Goal: Information Seeking & Learning: Learn about a topic

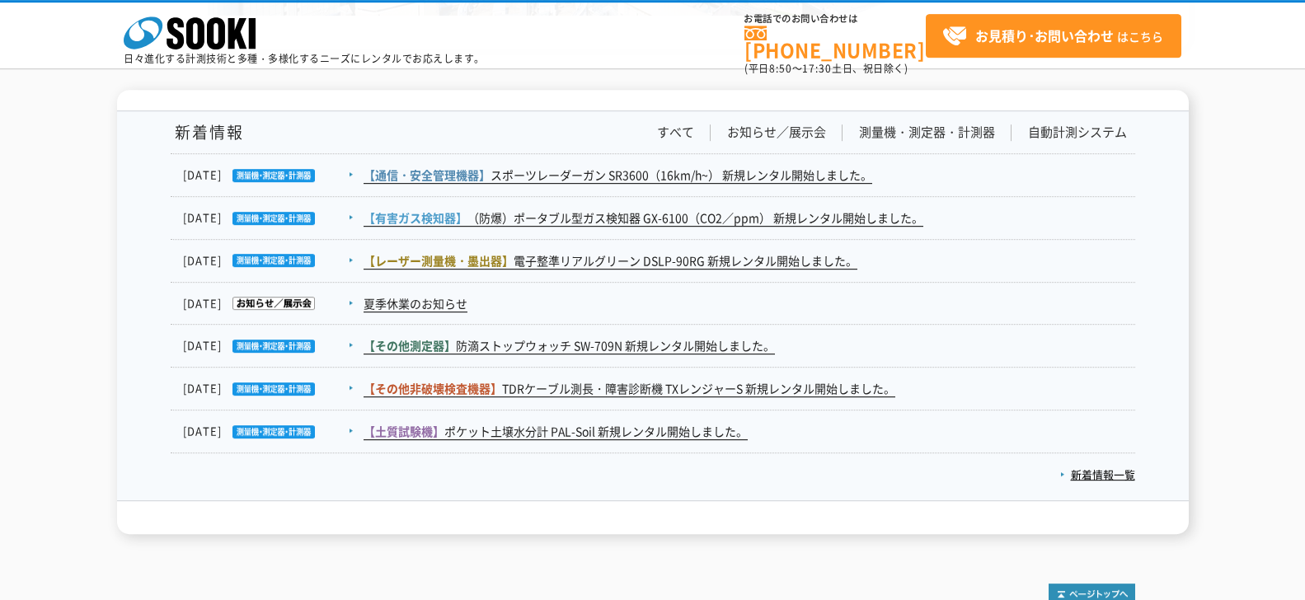
scroll to position [3087, 0]
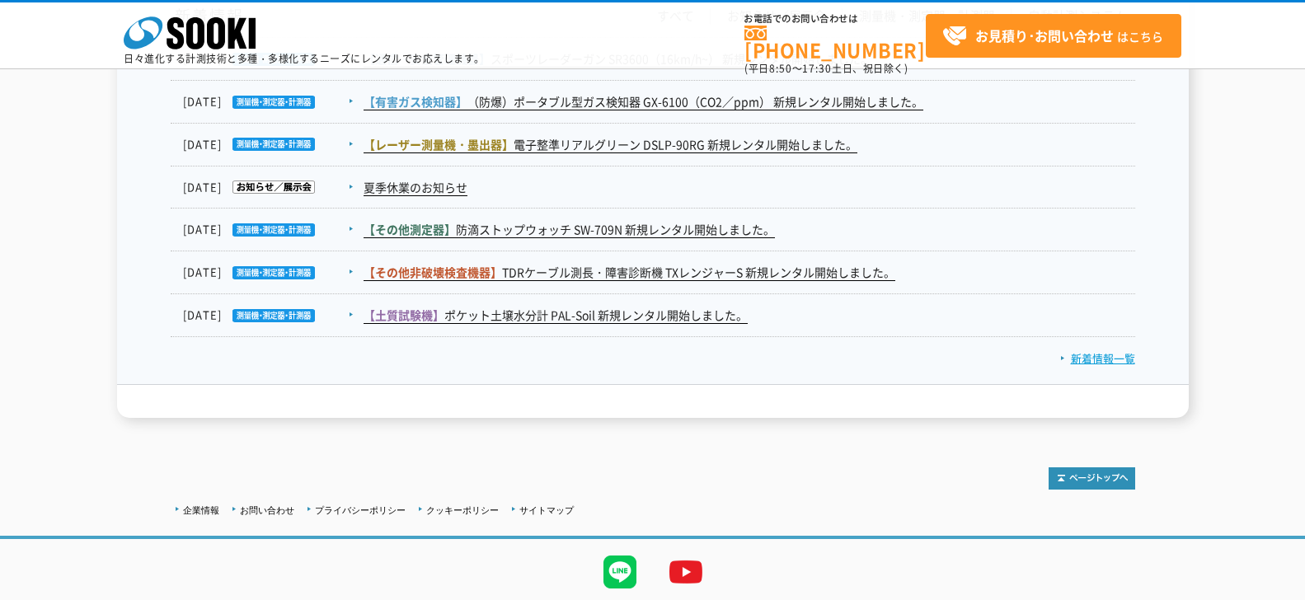
drag, startPoint x: 1101, startPoint y: 363, endPoint x: 1096, endPoint y: 352, distance: 11.5
click at [778, 364] on link "新着情報一覧" at bounding box center [1097, 358] width 75 height 16
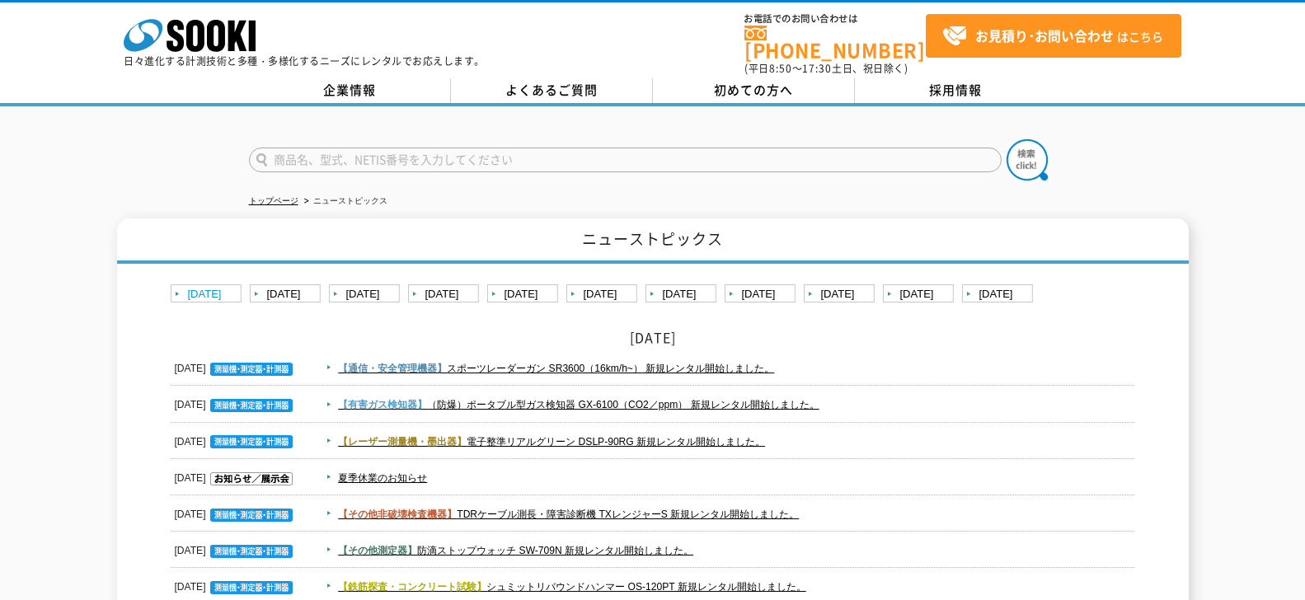
click at [209, 292] on link "[DATE]" at bounding box center [208, 294] width 75 height 21
click at [573, 364] on link "【通信・安全管理機器】 スポーツレーダーガン SR3600（16km/h~） 新規レンタル開始しました。" at bounding box center [556, 369] width 436 height 12
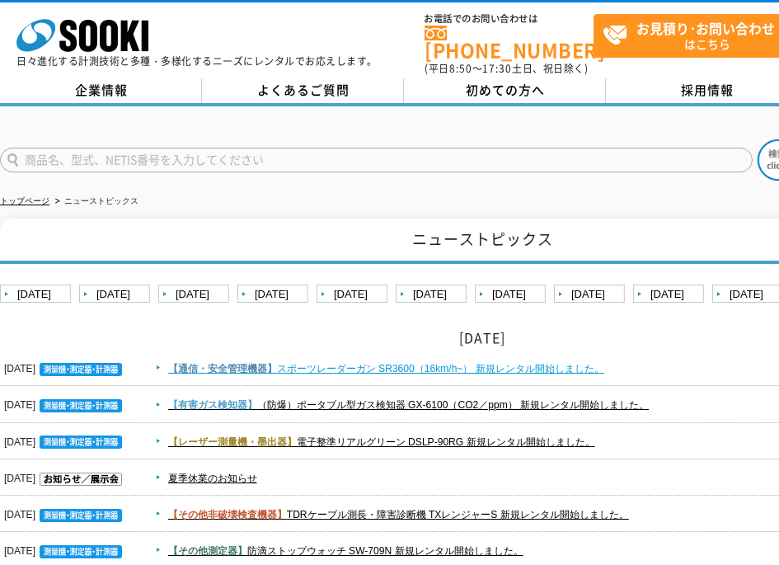
click at [439, 363] on link "【通信・安全管理機器】 スポーツレーダーガン SR3600（16km/h~） 新規レンタル開始しました。" at bounding box center [386, 369] width 436 height 12
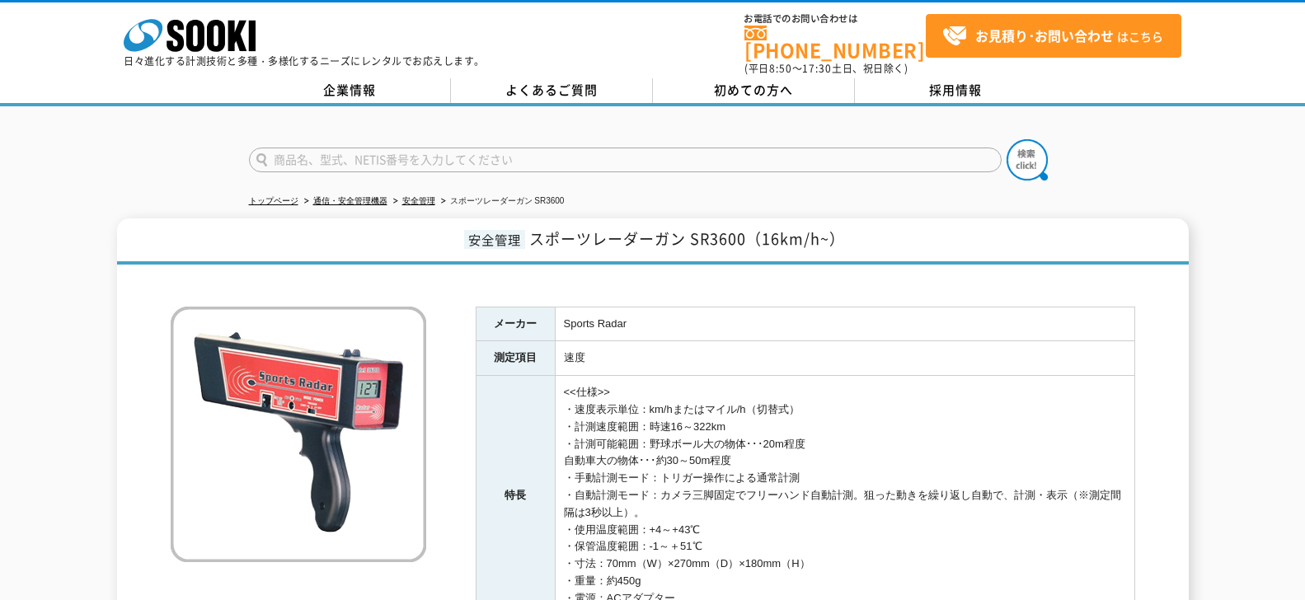
drag, startPoint x: 647, startPoint y: 309, endPoint x: 659, endPoint y: 296, distance: 17.5
click at [650, 307] on td "Sports Radar" at bounding box center [845, 324] width 580 height 35
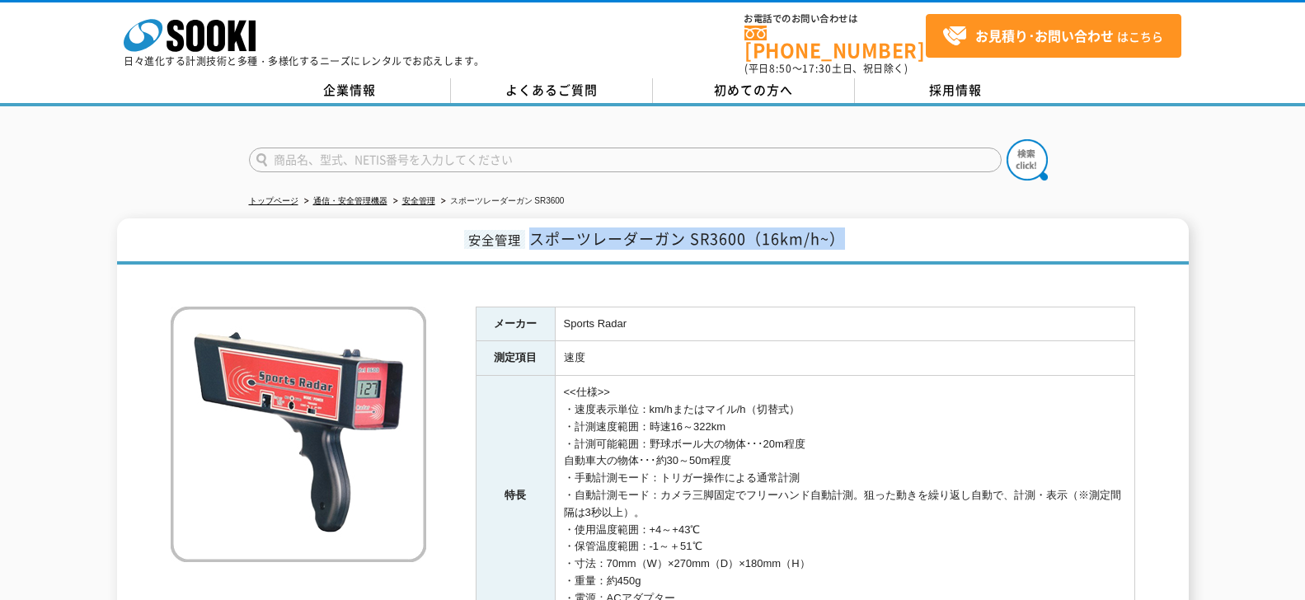
drag, startPoint x: 862, startPoint y: 230, endPoint x: 533, endPoint y: 242, distance: 330.0
click at [533, 242] on h1 "安全管理 スポーツレーダーガン SR3600（16km/h~）" at bounding box center [653, 241] width 1072 height 46
copy span "スポーツレーダーガン SR3600（16km/h~）"
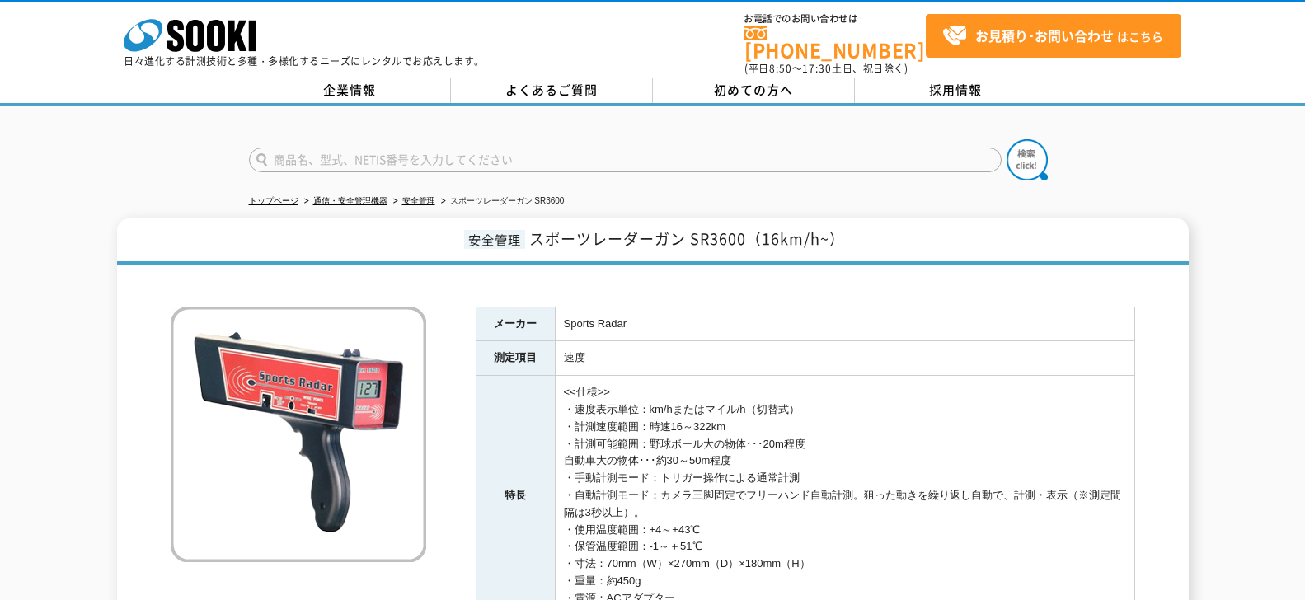
click at [912, 425] on td "<<仕様>> ・速度表示単位：km/hまたはマイル/h（切替式） ・計測速度範囲：時速16～322km ・計測可能範囲：野球ボール大の物体･･･20m程度 自…" at bounding box center [845, 496] width 580 height 240
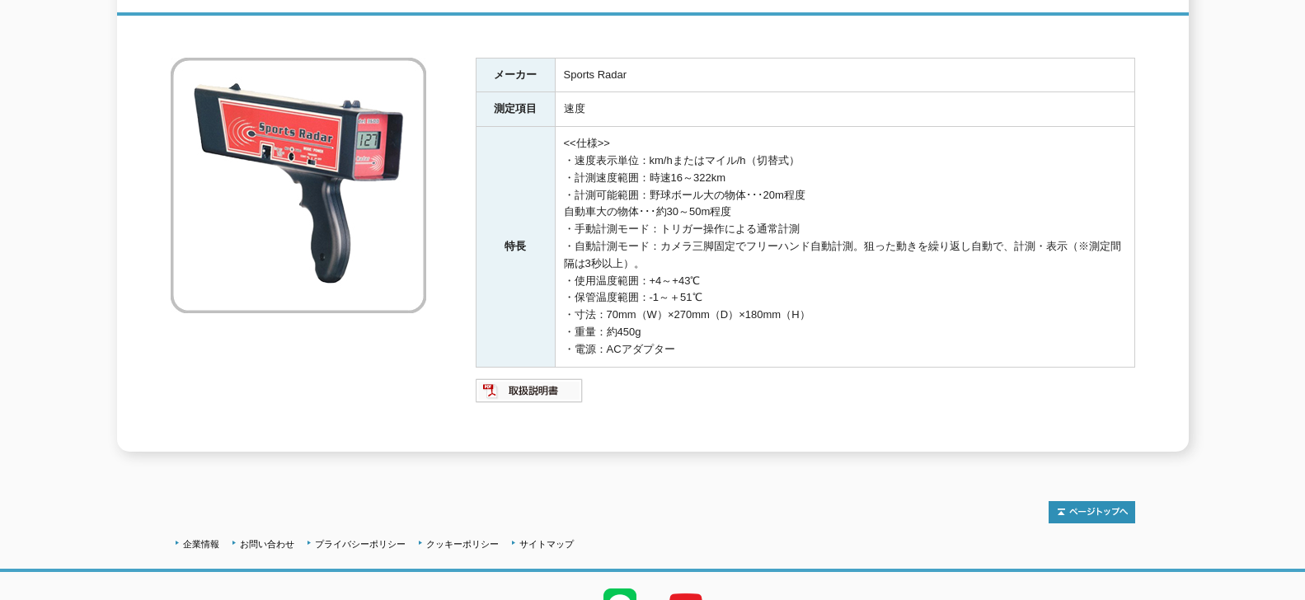
scroll to position [328, 0]
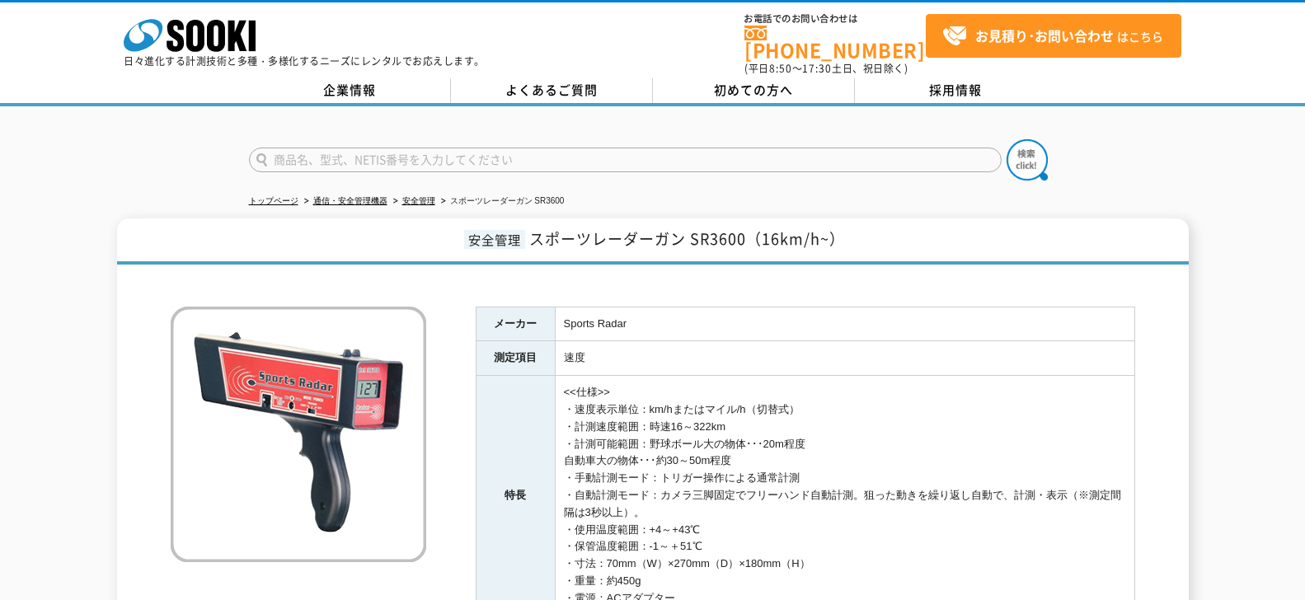
click at [778, 318] on td "Sports Radar" at bounding box center [845, 324] width 580 height 35
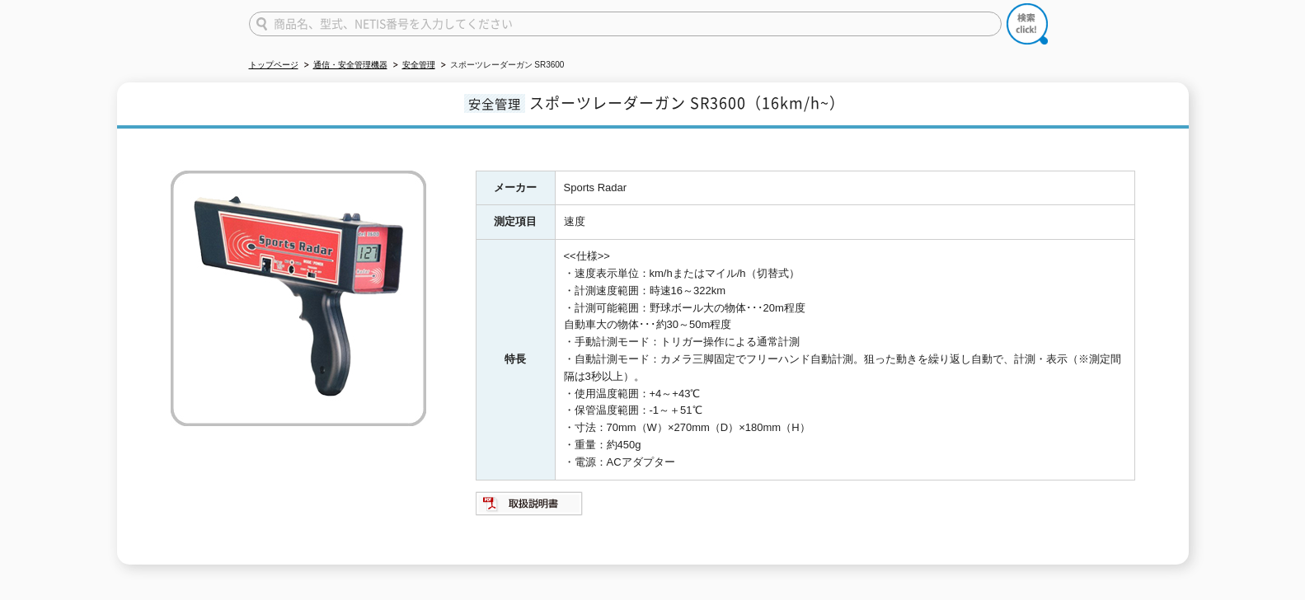
scroll to position [237, 0]
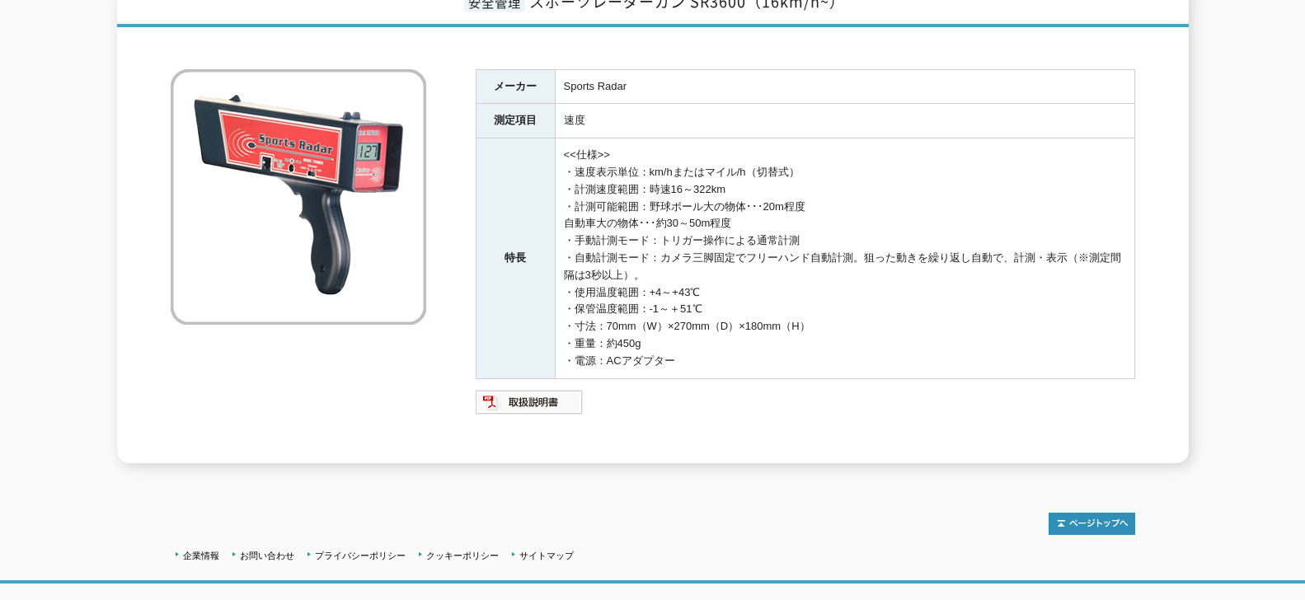
click at [187, 50] on div "メーカー Sports Radar 測定項目 速度 特長 <<仕様>> ・速度表示単位：km/hまたはマイル/h（切替式） ・計測速度範囲：時速16～322k…" at bounding box center [653, 249] width 965 height 428
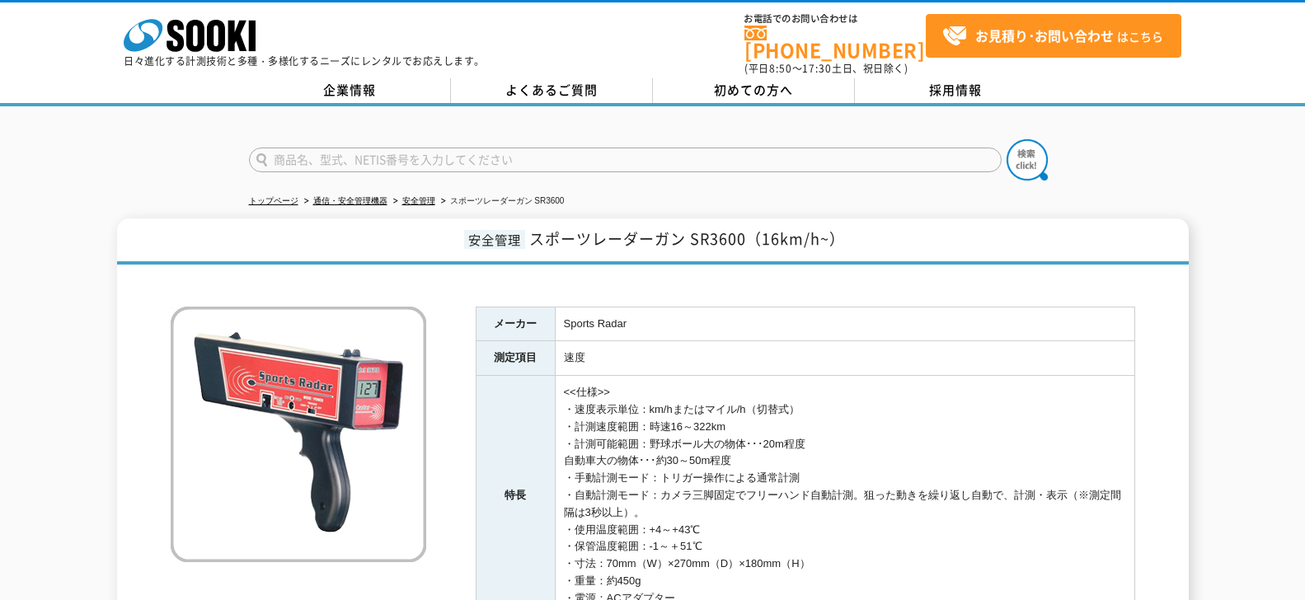
click at [282, 157] on input "text" at bounding box center [625, 160] width 753 height 25
type input "TL"
click at [778, 157] on img at bounding box center [1027, 159] width 41 height 41
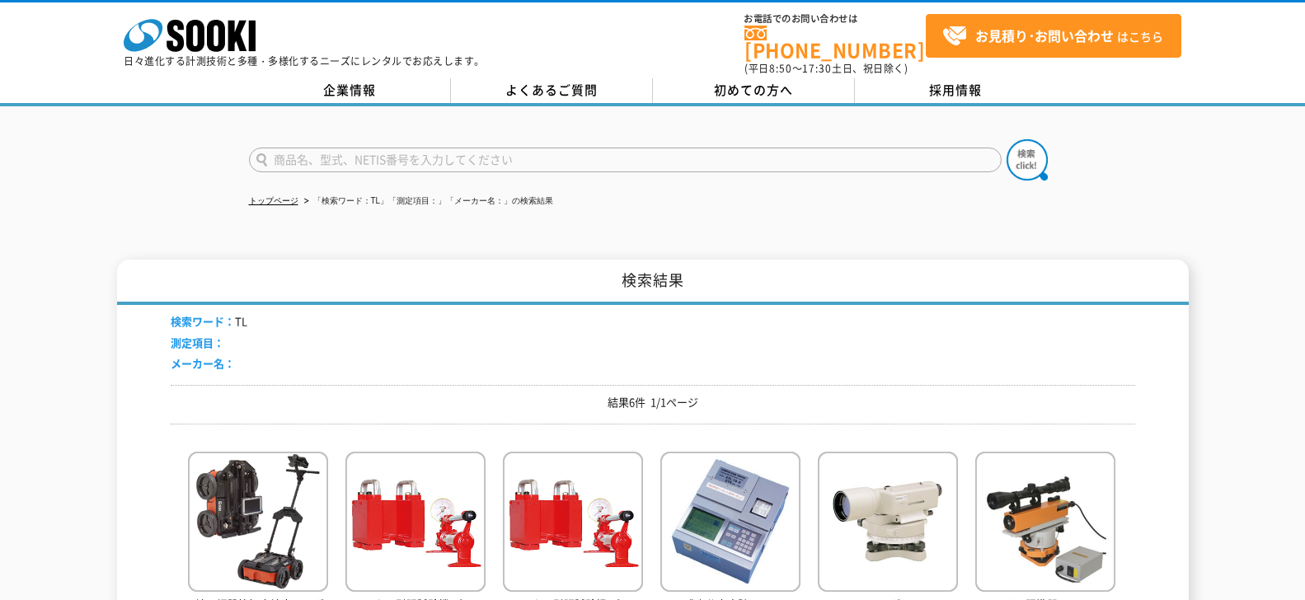
scroll to position [119, 0]
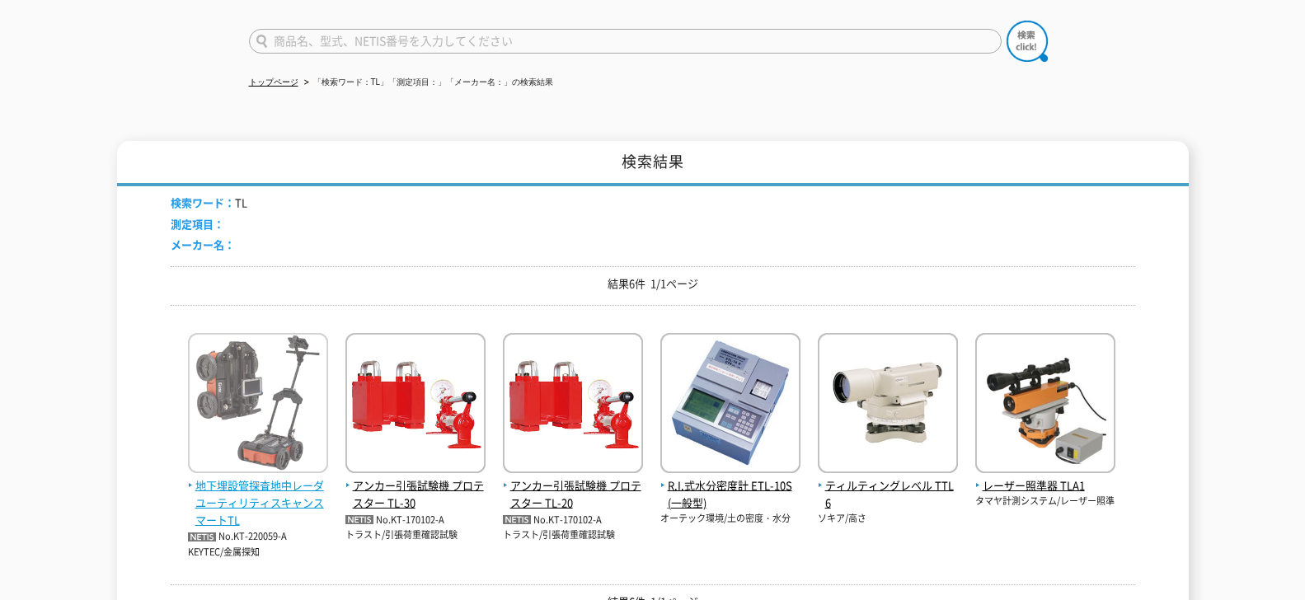
click at [266, 481] on span "地下埋設管探査地中レーダ ユーティリティスキャンスマートTL" at bounding box center [258, 502] width 140 height 51
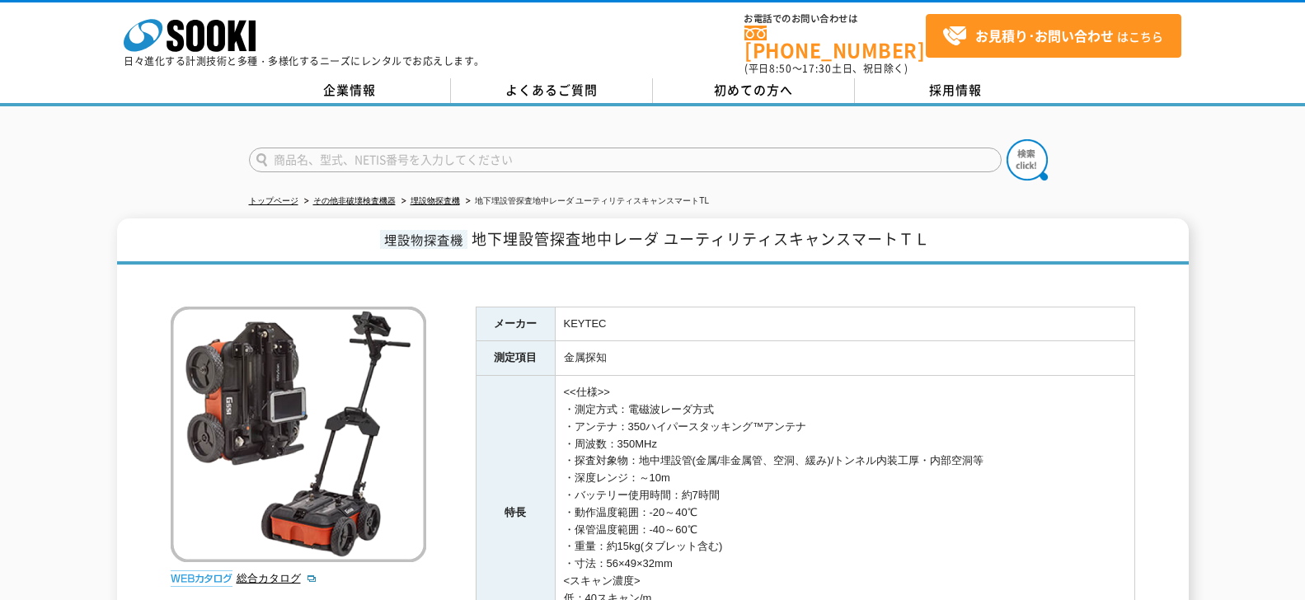
click at [90, 197] on div "トップページ その他非破壊検査機器 埋設物探査機 地下埋設管探査地中レーダ ユーティリティスキャンスマートTL 埋設物探査機 地下埋設管探査地中レーダ ユーテ…" at bounding box center [652, 450] width 1305 height 688
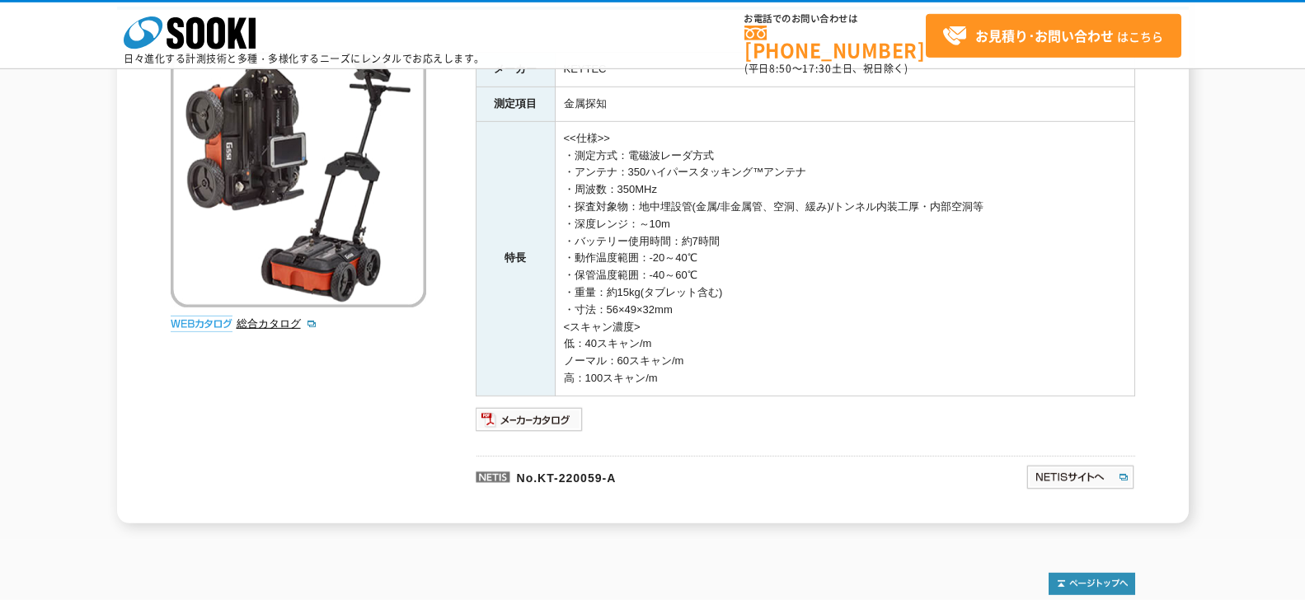
scroll to position [237, 0]
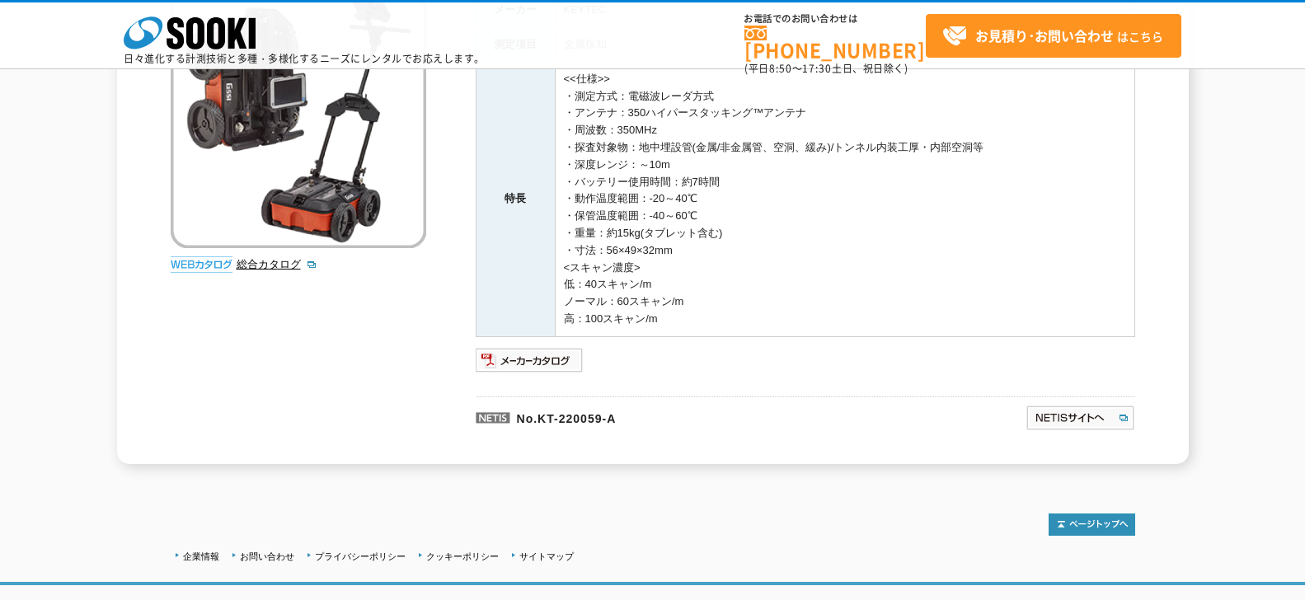
click at [887, 482] on div "企業情報 お問い合わせ プライバシーポリシー クッキーポリシー サイトマップ ©SOOKI Co.,Ltd. All Rights Reserved. テスト…" at bounding box center [652, 589] width 1305 height 217
click at [883, 424] on p at bounding box center [806, 418] width 660 height 43
click at [1108, 94] on td "<<仕様>> ・測定方式：電磁波レーダ方式 ・アンテナ：350ハイパースタッキング™アンテナ ・周波数：350MHz ・探査対象物：地中埋設管(金属/非金属管…" at bounding box center [845, 199] width 580 height 275
